Goal: Task Accomplishment & Management: Use online tool/utility

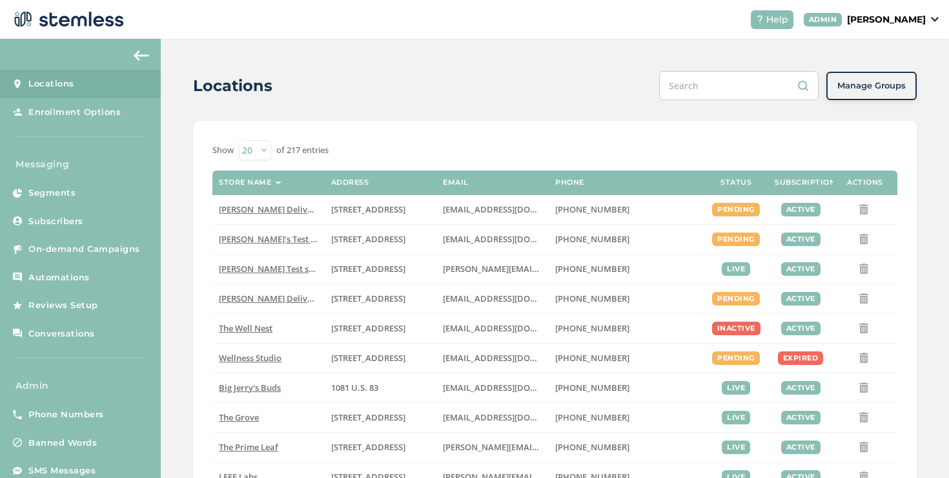
click at [162, 250] on div "Locations Manage Groups Show 20 50 100 of 217 entries Store name Address Email …" at bounding box center [555, 458] width 788 height 839
click at [148, 252] on link "On-demand Campaigns" at bounding box center [80, 249] width 161 height 28
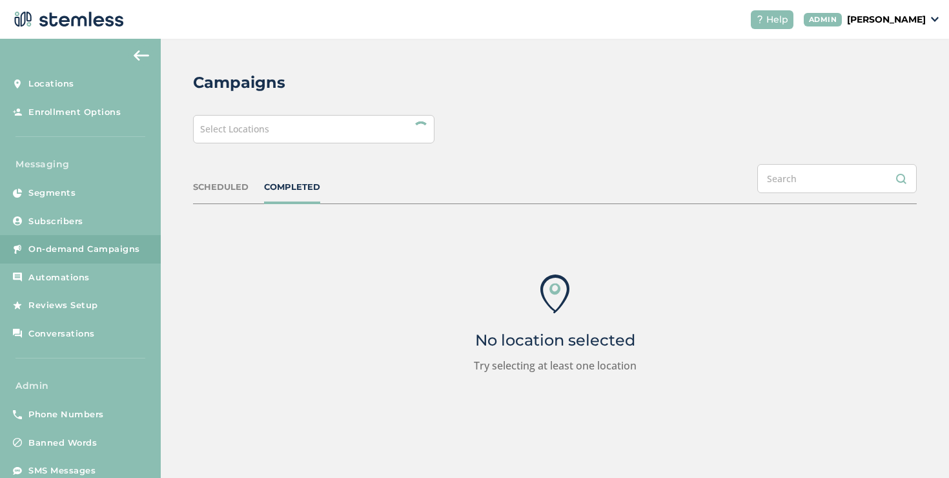
click at [286, 121] on div "Select Locations" at bounding box center [313, 129] width 241 height 28
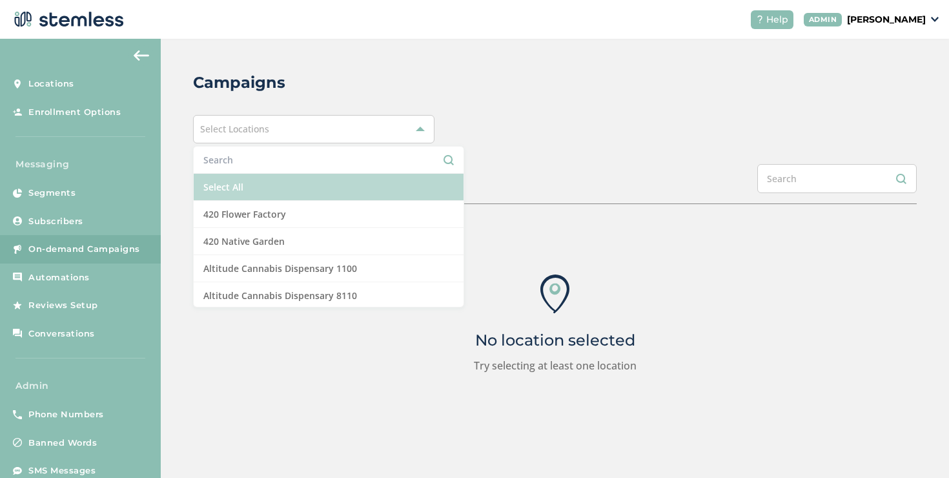
click at [255, 189] on li "Select All" at bounding box center [329, 187] width 270 height 27
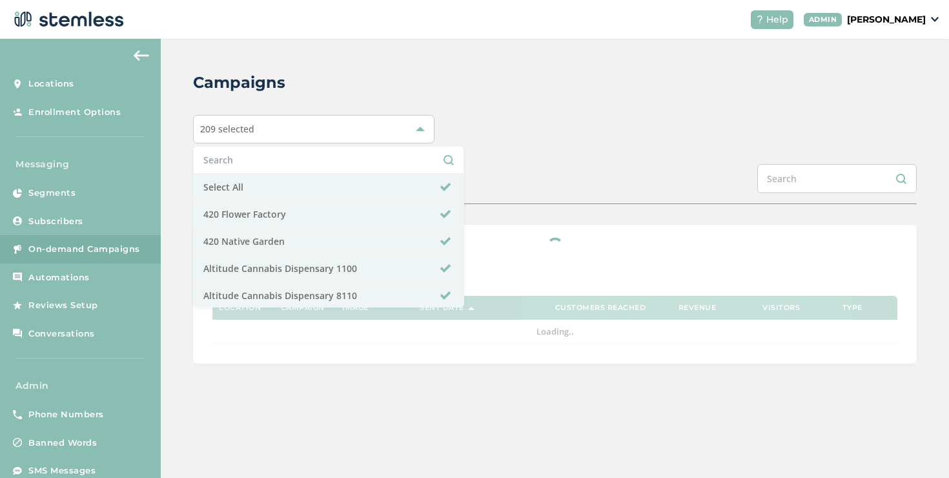
click at [498, 161] on div "Campaigns 209 selected Select All 420 Flower Factory 420 Native Garden Altitude…" at bounding box center [555, 217] width 788 height 357
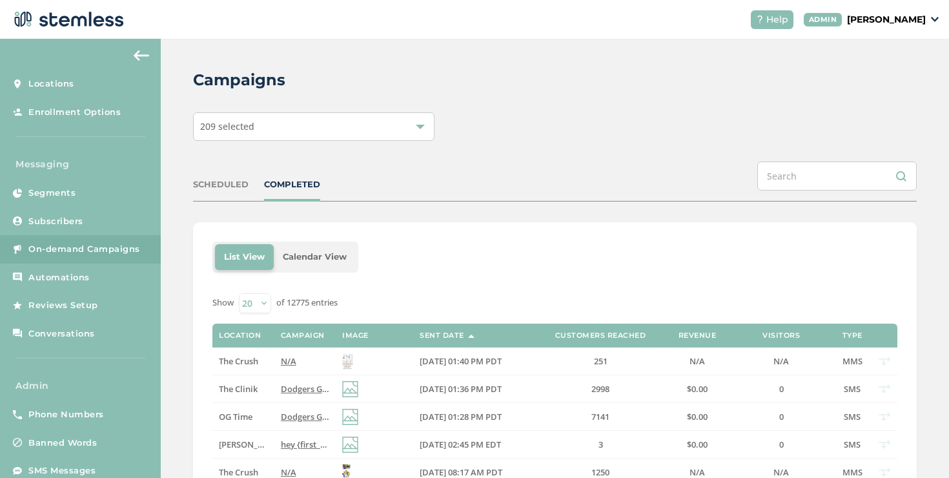
scroll to position [31, 0]
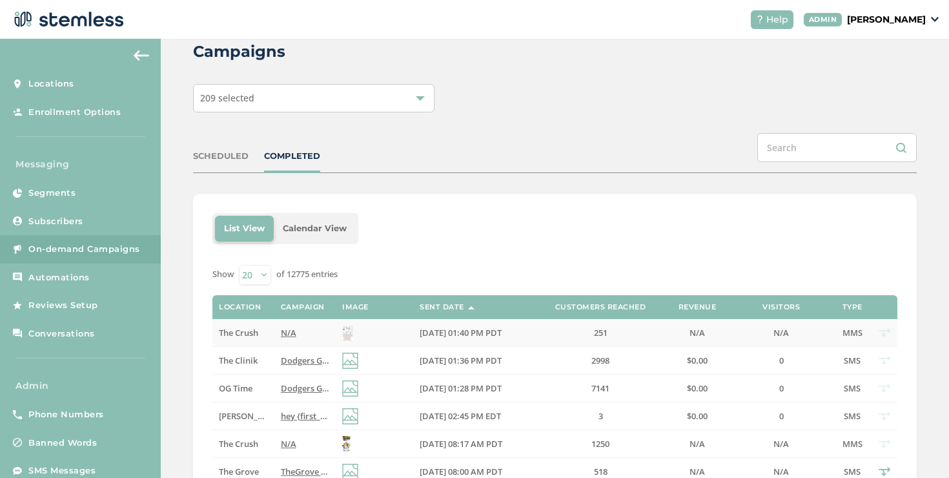
click at [285, 332] on span "N/A" at bounding box center [288, 333] width 15 height 12
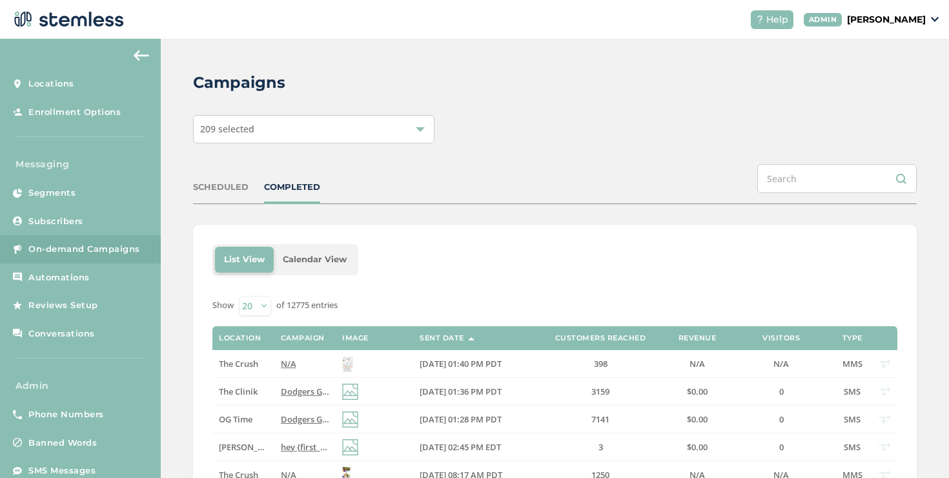
click at [293, 182] on div "COMPLETED" at bounding box center [292, 187] width 56 height 13
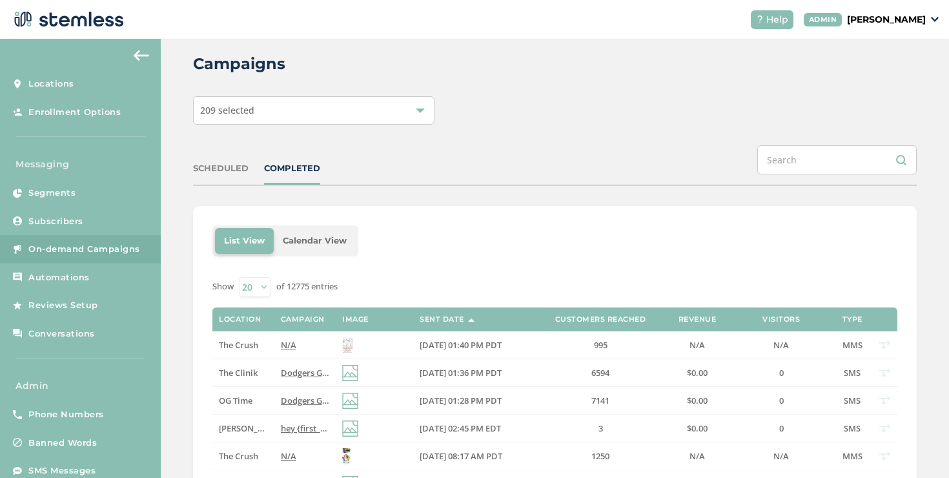
scroll to position [34, 0]
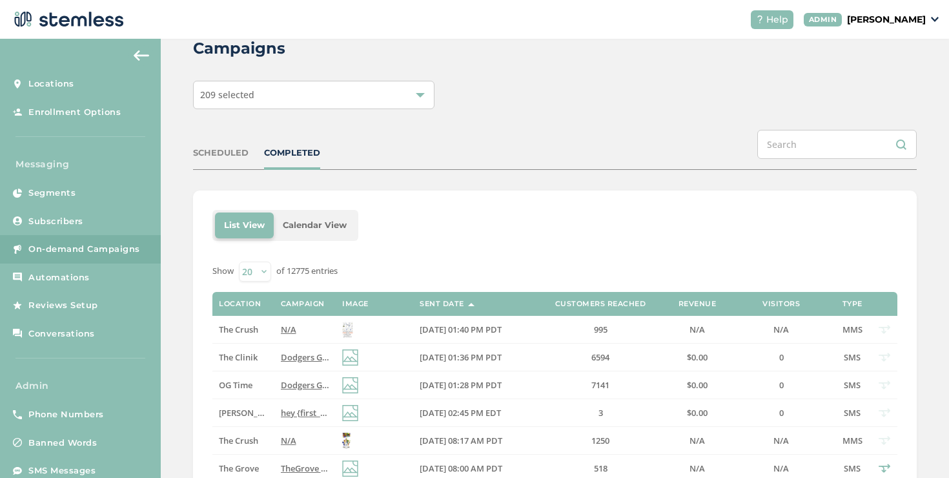
click at [302, 152] on div "COMPLETED" at bounding box center [292, 153] width 56 height 13
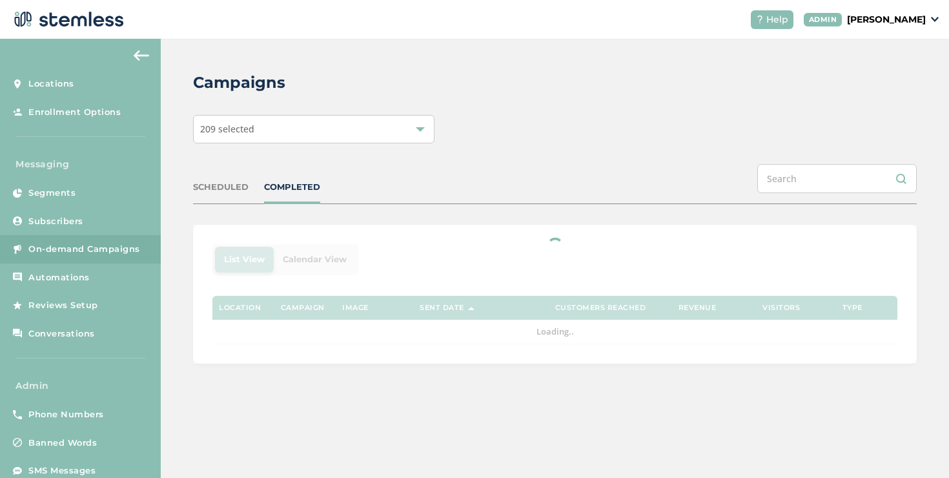
scroll to position [0, 0]
